Goal: Information Seeking & Learning: Learn about a topic

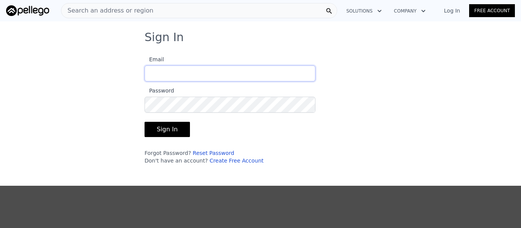
type input "[EMAIL_ADDRESS][DOMAIN_NAME]"
click at [178, 128] on button "Sign In" at bounding box center [166, 129] width 45 height 15
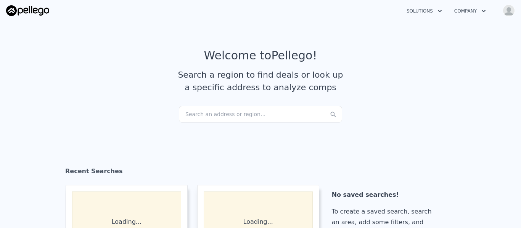
checkbox input "true"
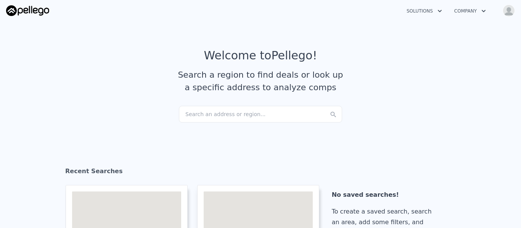
click at [230, 116] on div "Search an address or region..." at bounding box center [260, 114] width 163 height 17
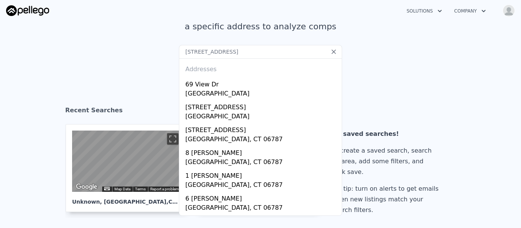
scroll to position [60, 0]
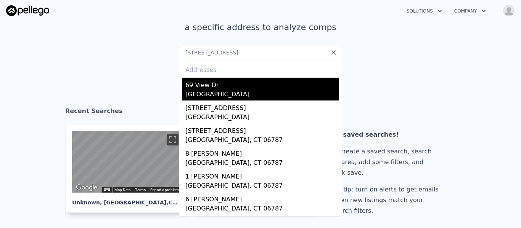
type input "[STREET_ADDRESS]"
click at [226, 96] on div "[GEOGRAPHIC_DATA]" at bounding box center [261, 95] width 153 height 11
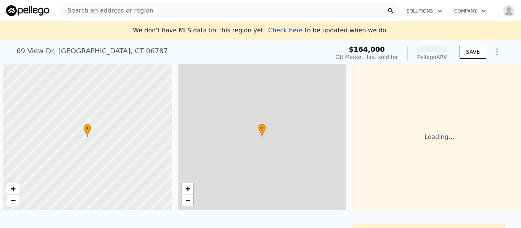
scroll to position [0, 3]
